Goal: Find specific page/section: Find specific page/section

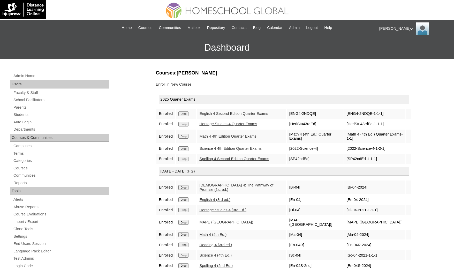
scroll to position [39, 0]
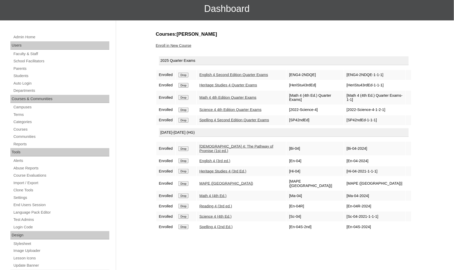
click at [0, 176] on div "Admin Home Users Faculty & Staff School Facilitators Parents Students Auto Logi…" at bounding box center [227, 198] width 454 height 356
click at [40, 73] on link "Students" at bounding box center [61, 76] width 96 height 6
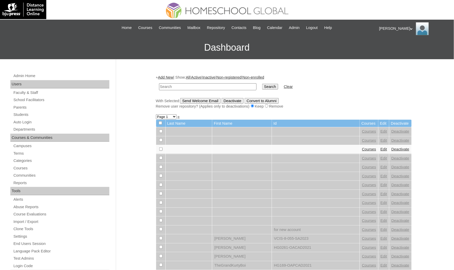
paste input "[PERSON_NAME][DEMOGRAPHIC_DATA]"
type input "[PERSON_NAME][DEMOGRAPHIC_DATA]"
click at [262, 84] on input "Search" at bounding box center [270, 87] width 16 height 6
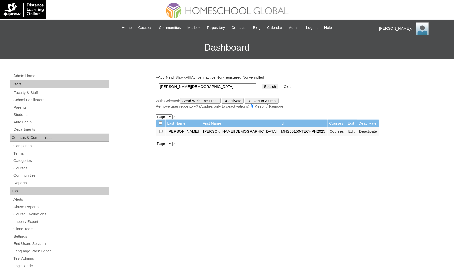
click at [330, 129] on link "Courses" at bounding box center [337, 131] width 14 height 4
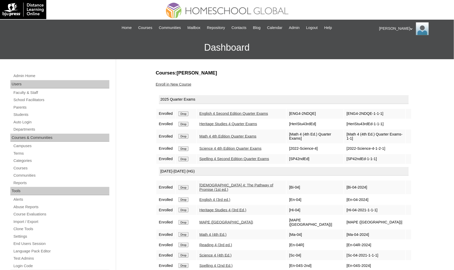
scroll to position [39, 0]
